Goal: Information Seeking & Learning: Learn about a topic

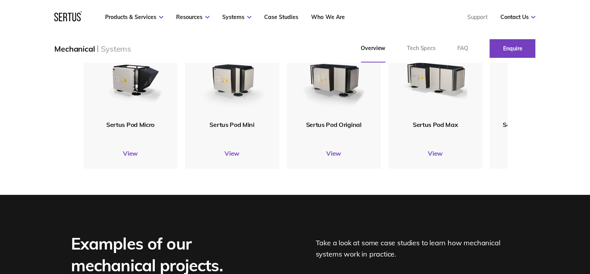
scroll to position [854, 0]
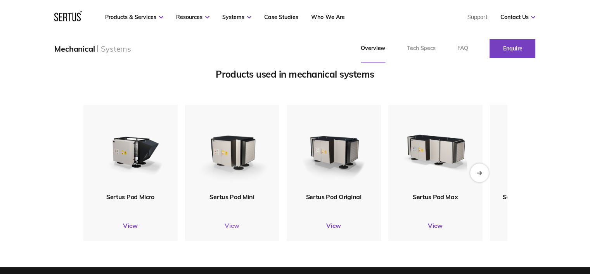
click at [231, 223] on link "View" at bounding box center [232, 226] width 94 height 8
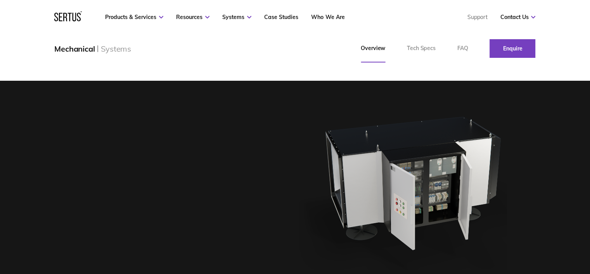
scroll to position [854, 0]
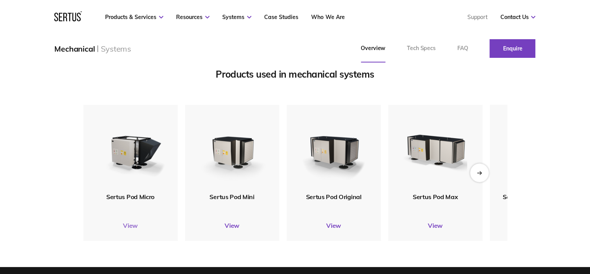
click at [130, 224] on link "View" at bounding box center [130, 226] width 94 height 8
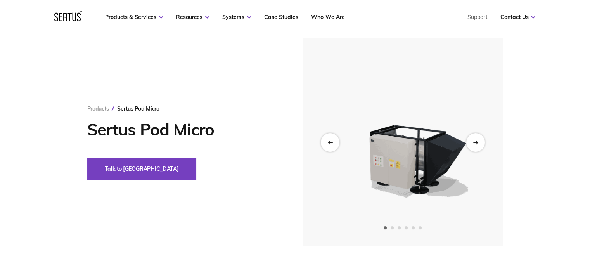
scroll to position [39, 0]
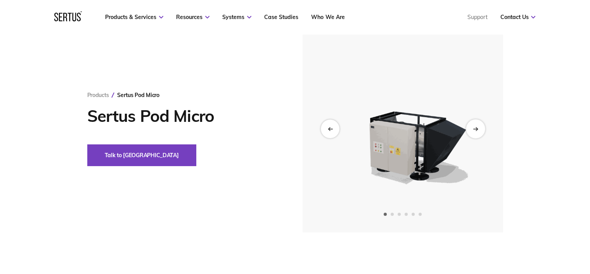
click at [475, 127] on icon "Next slide" at bounding box center [475, 129] width 5 height 4
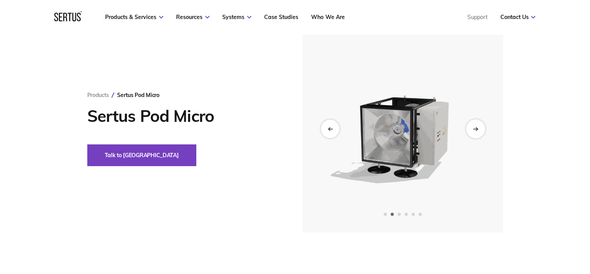
click at [475, 127] on icon "Next slide" at bounding box center [475, 129] width 5 height 4
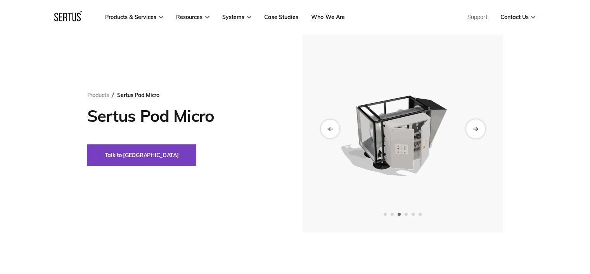
click at [475, 127] on icon "Next slide" at bounding box center [475, 129] width 5 height 4
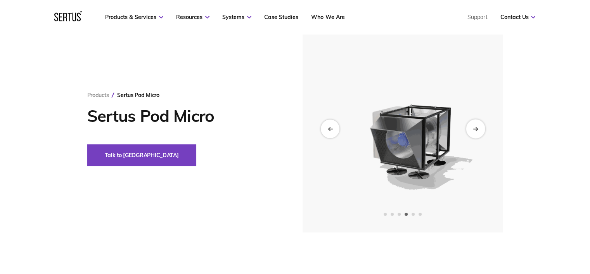
click at [475, 127] on icon "Next slide" at bounding box center [475, 129] width 5 height 4
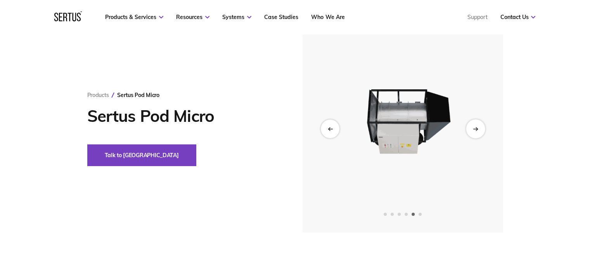
click at [475, 127] on icon "Next slide" at bounding box center [475, 129] width 5 height 4
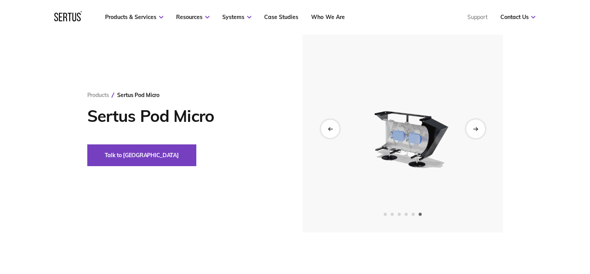
click at [475, 127] on icon "Next slide" at bounding box center [475, 129] width 5 height 4
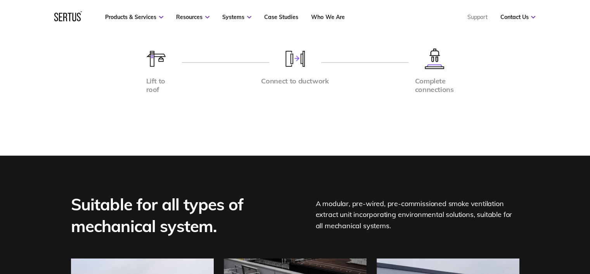
scroll to position [1514, 0]
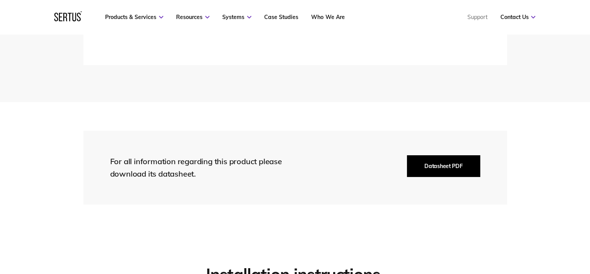
click at [444, 164] on button "Datasheet PDF" at bounding box center [443, 166] width 73 height 22
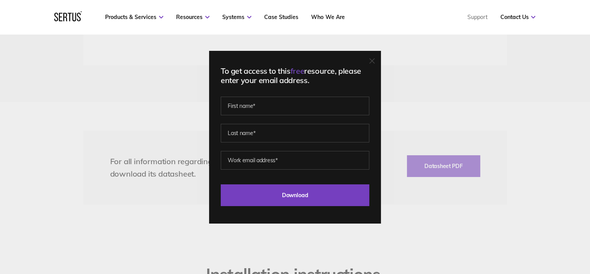
click at [425, 198] on div "To get access to this free resource, please enter your email address. Last Down…" at bounding box center [295, 137] width 590 height 274
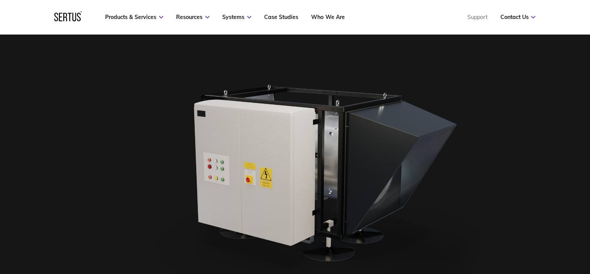
scroll to position [349, 0]
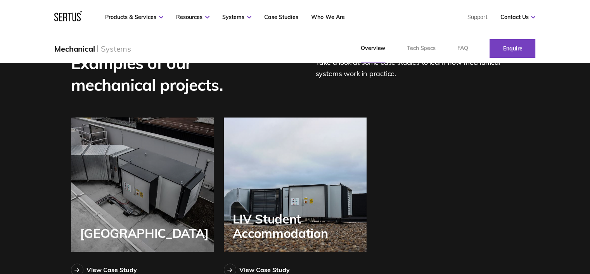
scroll to position [1126, 0]
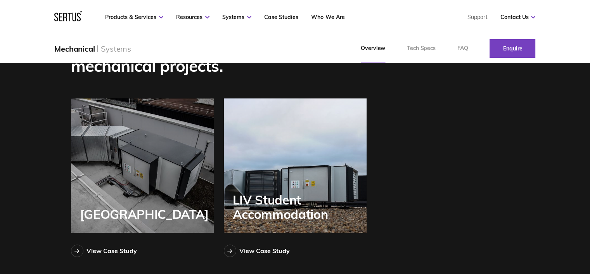
click at [274, 200] on div "LIV Student Accommodation" at bounding box center [300, 207] width 134 height 28
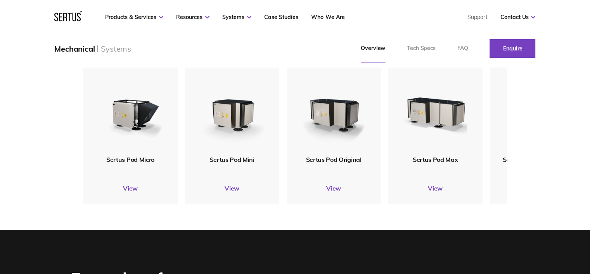
scroll to position [854, 0]
